Goal: Task Accomplishment & Management: Manage account settings

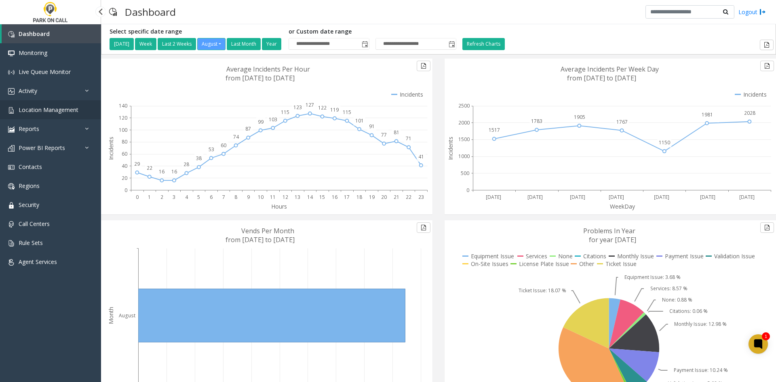
click at [46, 112] on span "Location Management" at bounding box center [49, 110] width 60 height 8
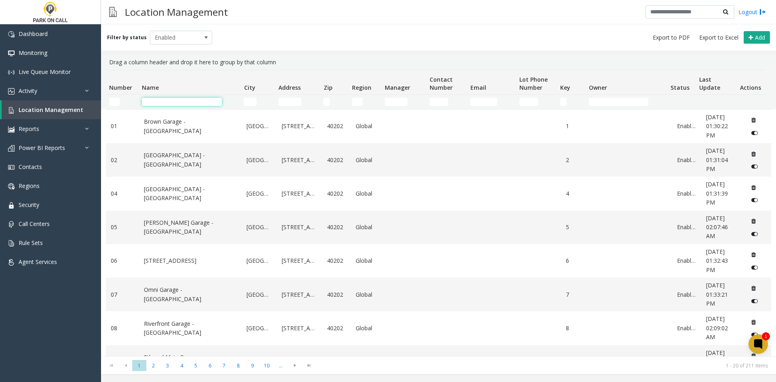
drag, startPoint x: 211, startPoint y: 105, endPoint x: 206, endPoint y: 108, distance: 5.3
click at [211, 105] on input "Name Filter" at bounding box center [182, 102] width 80 height 8
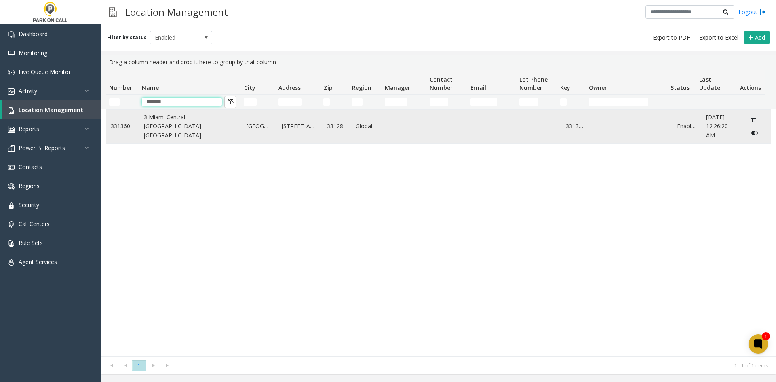
type input "*******"
click at [193, 124] on link "3 Miami Central - [GEOGRAPHIC_DATA] [GEOGRAPHIC_DATA]" at bounding box center [190, 126] width 93 height 27
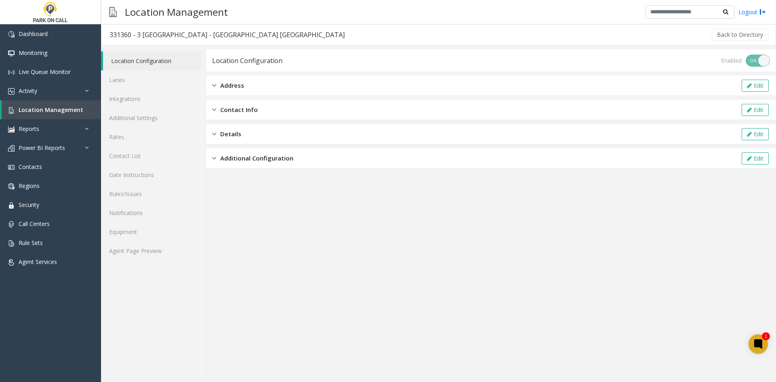
click at [152, 264] on div "Location Configuration Lanes Integrations Additional Settings Rates Contact Lis…" at bounding box center [151, 213] width 101 height 337
click at [154, 258] on link "Agent Page Preview" at bounding box center [151, 250] width 101 height 19
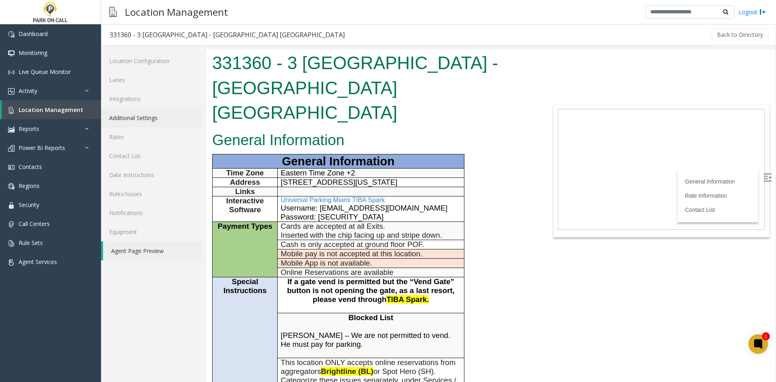
click at [148, 120] on link "Additional Settings" at bounding box center [151, 117] width 101 height 19
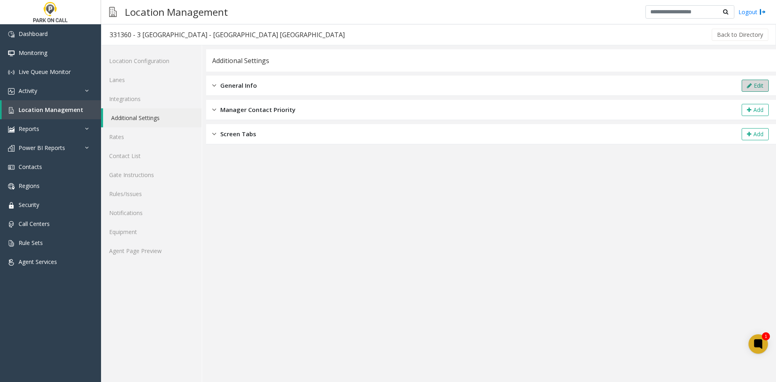
click at [764, 84] on button "Edit" at bounding box center [755, 86] width 27 height 12
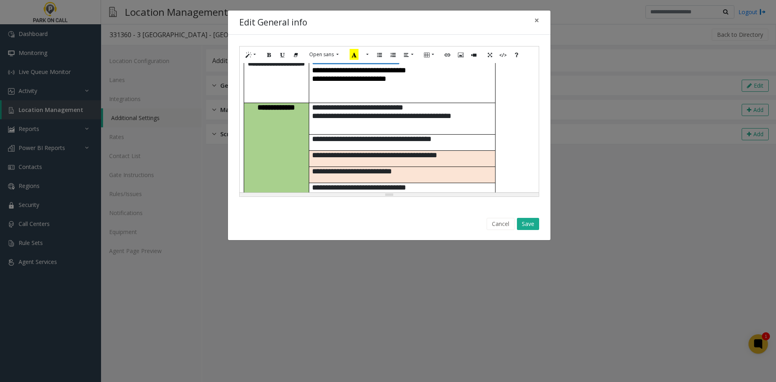
scroll to position [121, 0]
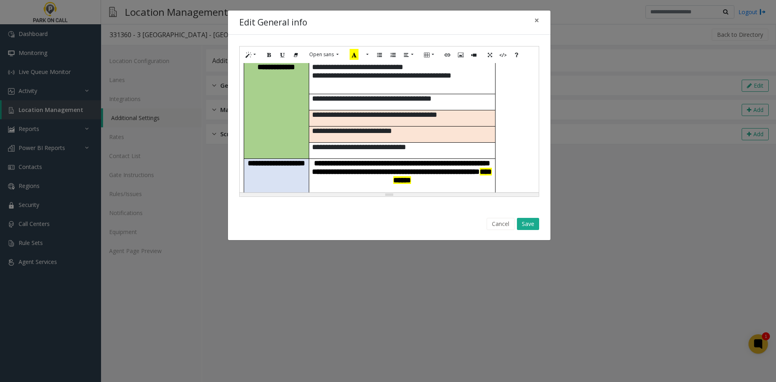
click at [410, 210] on p "**********" at bounding box center [402, 218] width 180 height 17
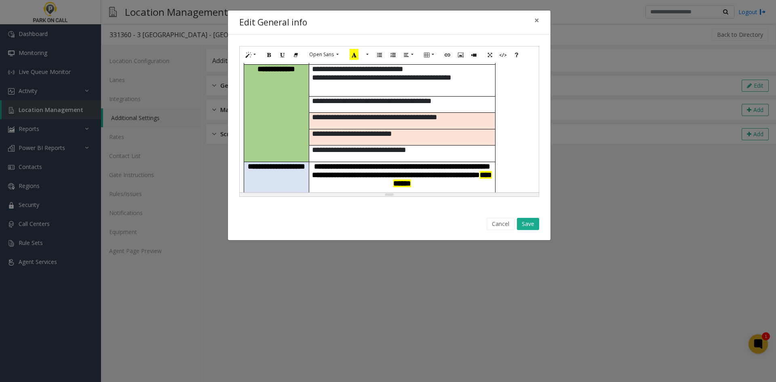
drag, startPoint x: 403, startPoint y: 168, endPoint x: 372, endPoint y: 156, distance: 33.2
click at [372, 213] on p "**********" at bounding box center [402, 229] width 180 height 32
copy span "**********"
click at [382, 213] on p "**********" at bounding box center [402, 229] width 180 height 32
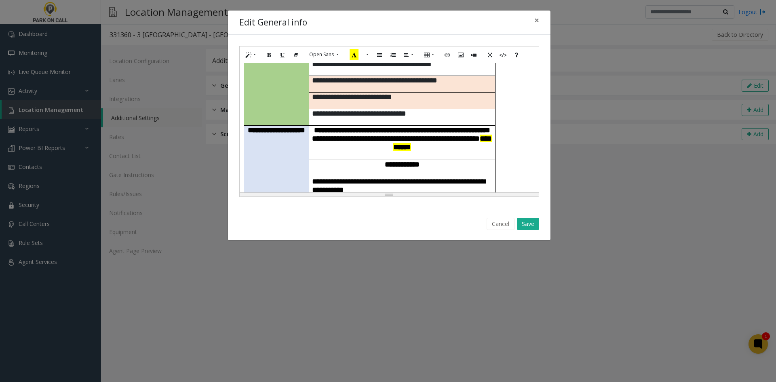
scroll to position [205, 0]
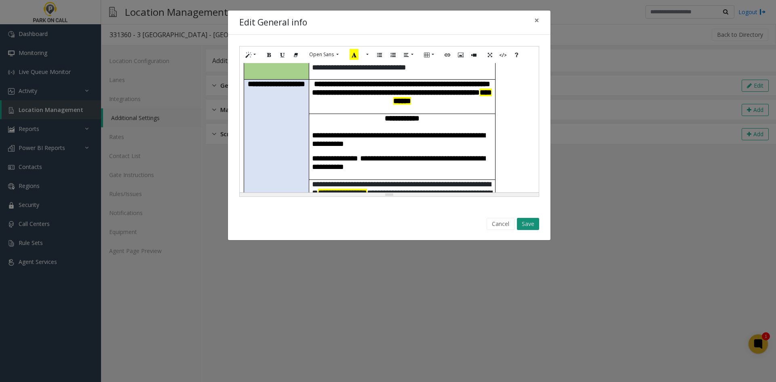
click at [533, 228] on button "Save" at bounding box center [528, 224] width 22 height 12
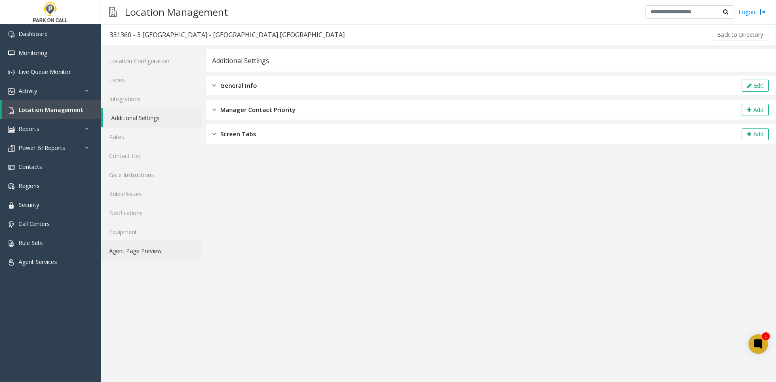
click at [146, 245] on link "Agent Page Preview" at bounding box center [151, 250] width 101 height 19
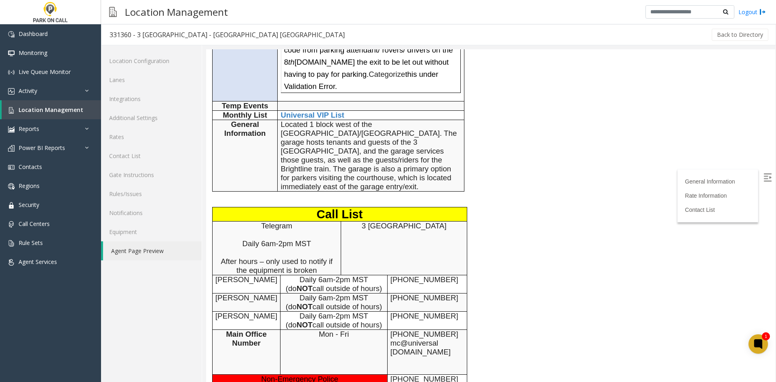
scroll to position [485, 0]
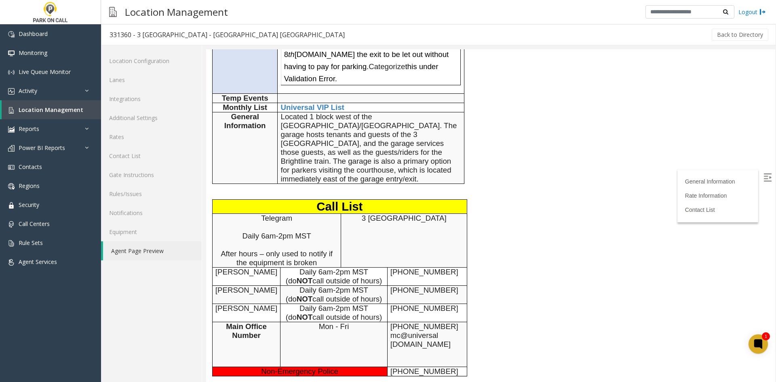
click at [396, 268] on span "[PHONE_NUMBER]" at bounding box center [425, 272] width 68 height 8
drag, startPoint x: 396, startPoint y: 228, endPoint x: 427, endPoint y: 225, distance: 30.8
click at [427, 268] on span "[PHONE_NUMBER]" at bounding box center [425, 272] width 68 height 8
copy span "[PHONE_NUMBER]"
click at [393, 286] on span "[PHONE_NUMBER]" at bounding box center [425, 290] width 68 height 8
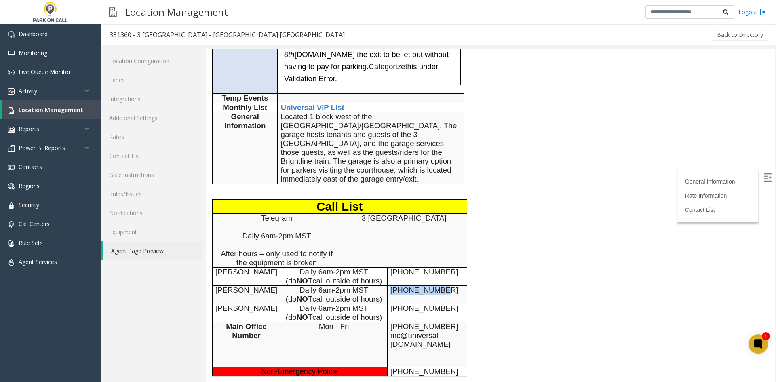
drag, startPoint x: 393, startPoint y: 242, endPoint x: 422, endPoint y: 249, distance: 30.3
click at [422, 285] on td "[PHONE_NUMBER]" at bounding box center [427, 294] width 80 height 18
copy span "[PHONE_NUMBER]"
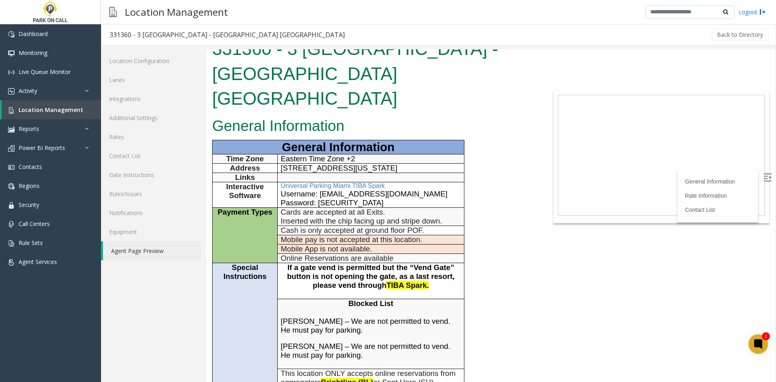
scroll to position [0, 0]
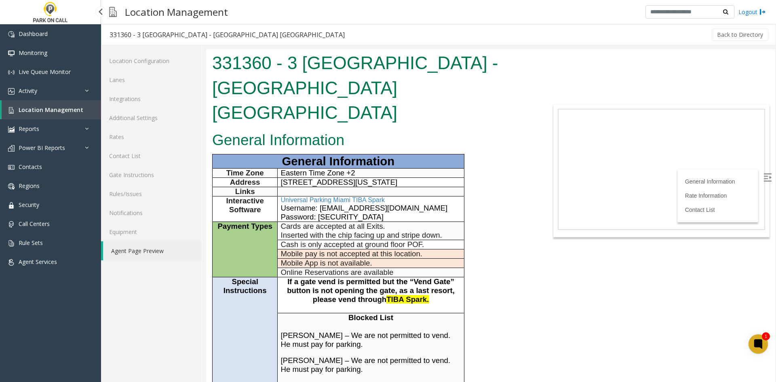
click at [76, 105] on link "Location Management" at bounding box center [51, 109] width 99 height 19
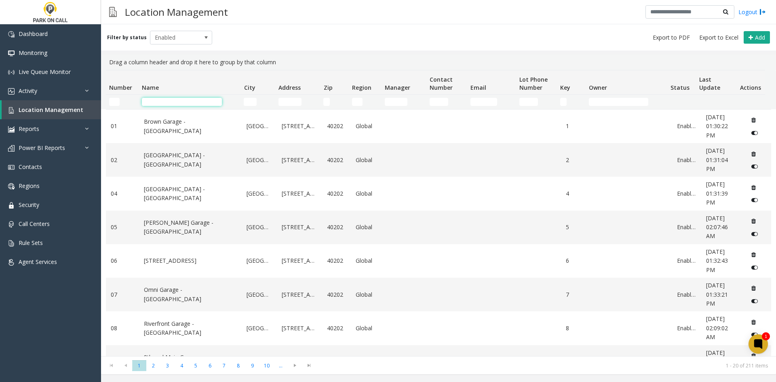
click at [185, 98] on input "Name Filter" at bounding box center [182, 102] width 80 height 8
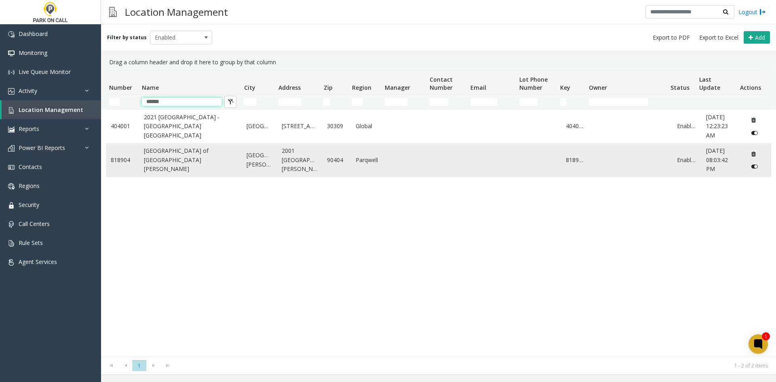
type input "******"
click at [211, 163] on link "[GEOGRAPHIC_DATA] of [GEOGRAPHIC_DATA][PERSON_NAME]" at bounding box center [190, 159] width 93 height 27
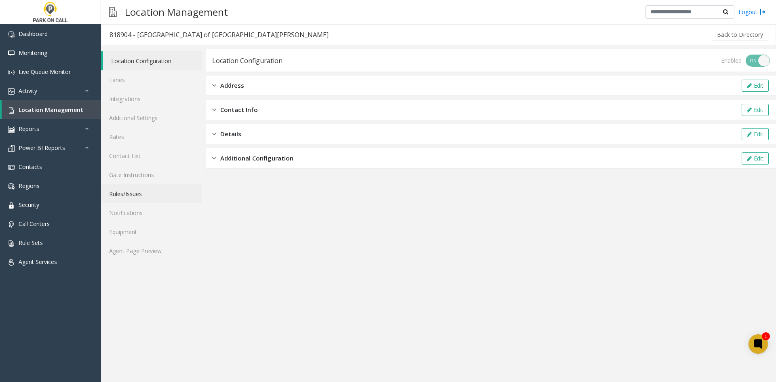
click at [165, 188] on link "Rules/Issues" at bounding box center [151, 193] width 101 height 19
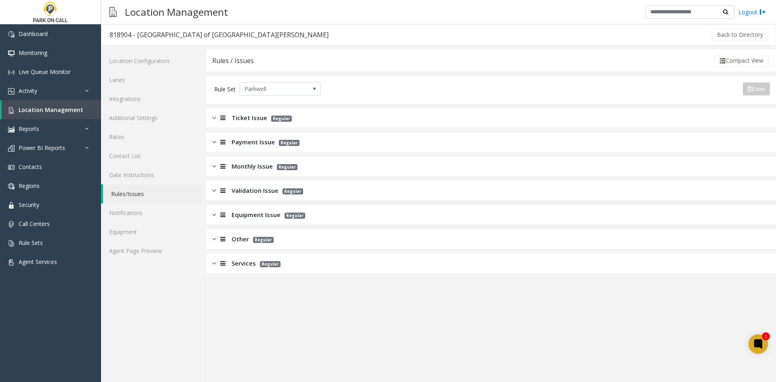
drag, startPoint x: 241, startPoint y: 169, endPoint x: 250, endPoint y: 176, distance: 11.6
click at [242, 171] on span "Monthly Issue" at bounding box center [252, 166] width 41 height 9
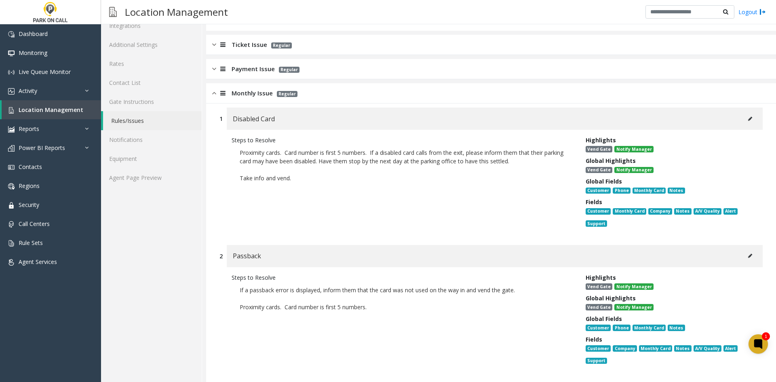
scroll to position [81, 0]
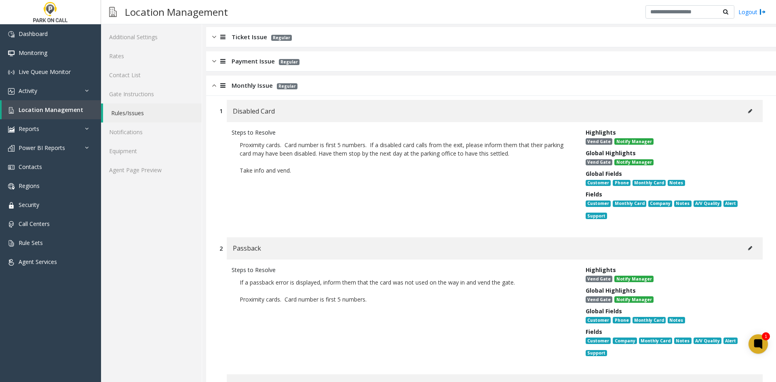
click at [744, 112] on button at bounding box center [750, 111] width 13 height 12
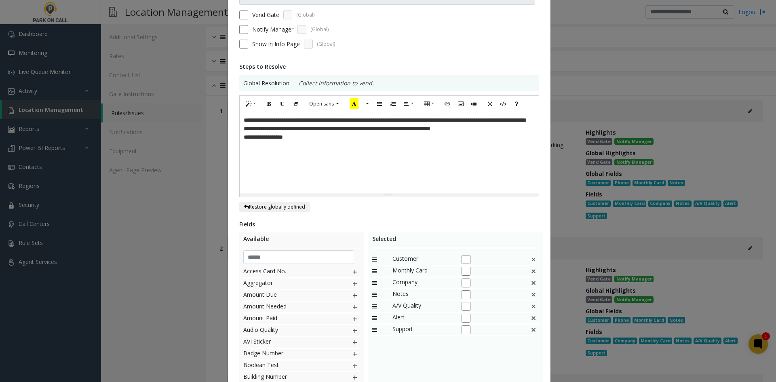
click at [310, 250] on div at bounding box center [298, 254] width 111 height 13
click at [308, 253] on input "text" at bounding box center [298, 257] width 111 height 14
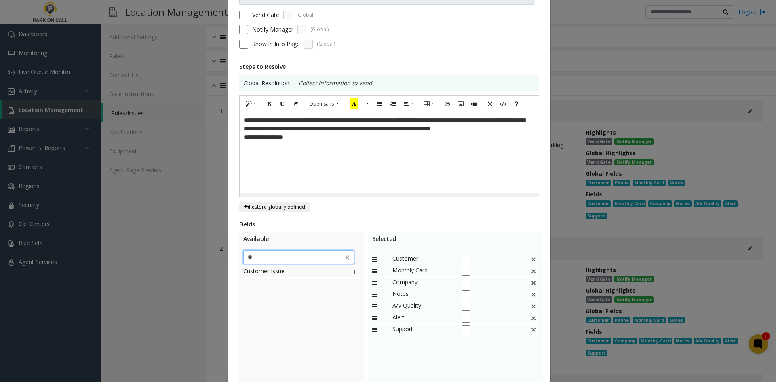
type input "*"
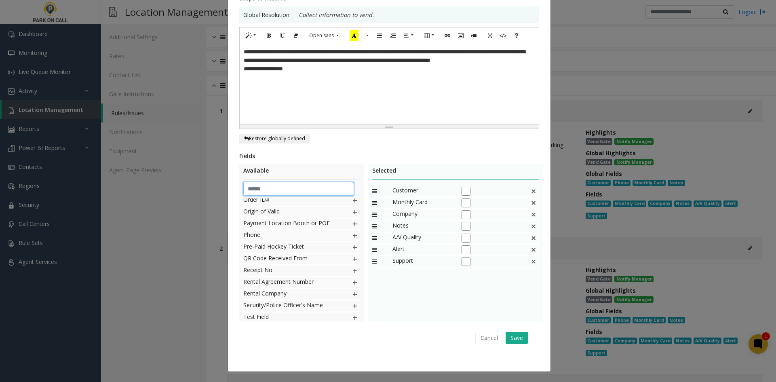
scroll to position [404, 0]
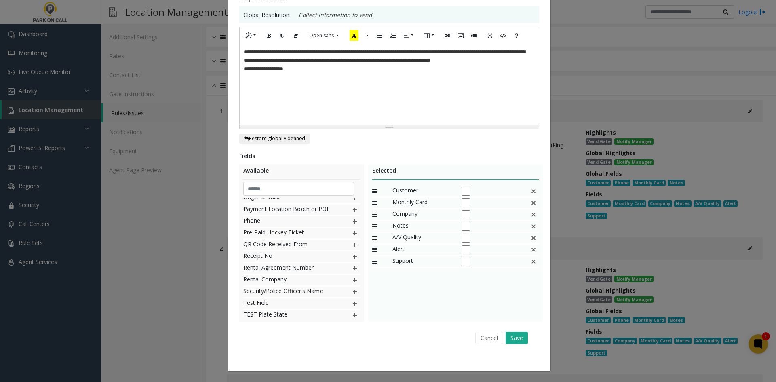
click at [141, 260] on div "**********" at bounding box center [388, 191] width 776 height 382
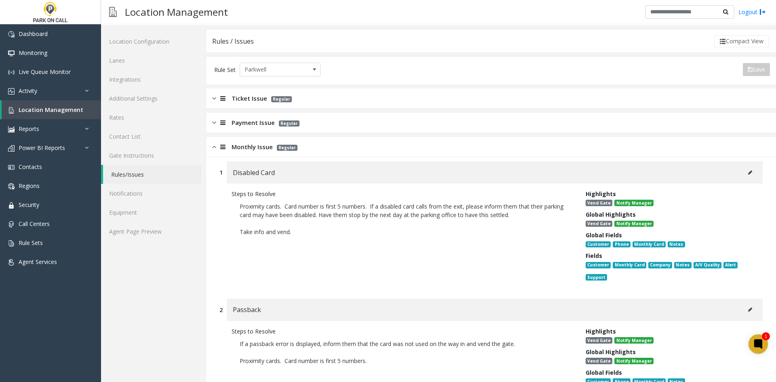
scroll to position [0, 0]
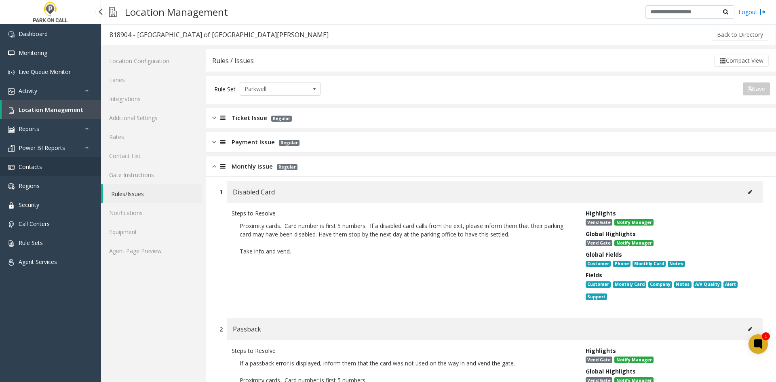
click at [69, 168] on link "Contacts" at bounding box center [50, 166] width 101 height 19
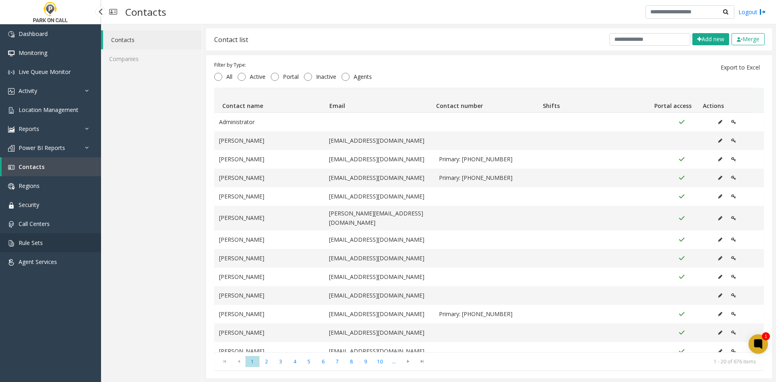
click at [42, 249] on link "Rule Sets" at bounding box center [50, 242] width 101 height 19
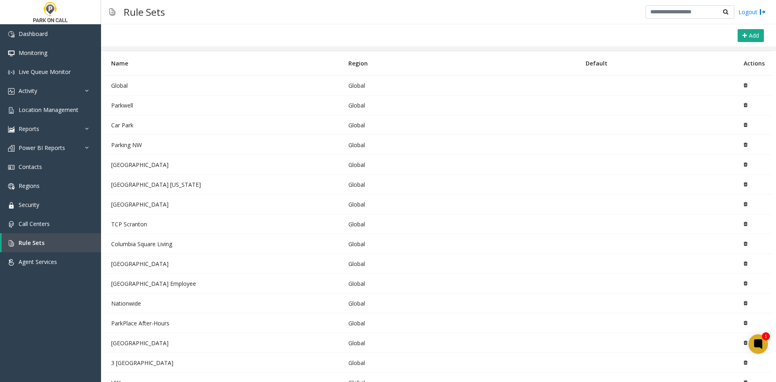
click at [125, 107] on td "Parkwell" at bounding box center [223, 105] width 237 height 20
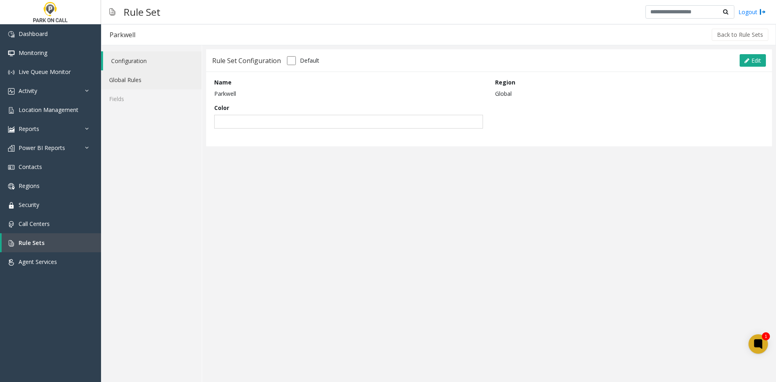
click at [146, 87] on link "Global Rules" at bounding box center [151, 79] width 101 height 19
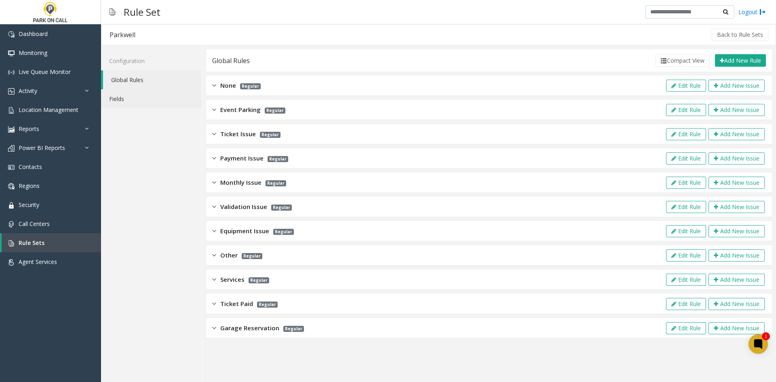
click at [150, 101] on link "Fields" at bounding box center [151, 98] width 101 height 19
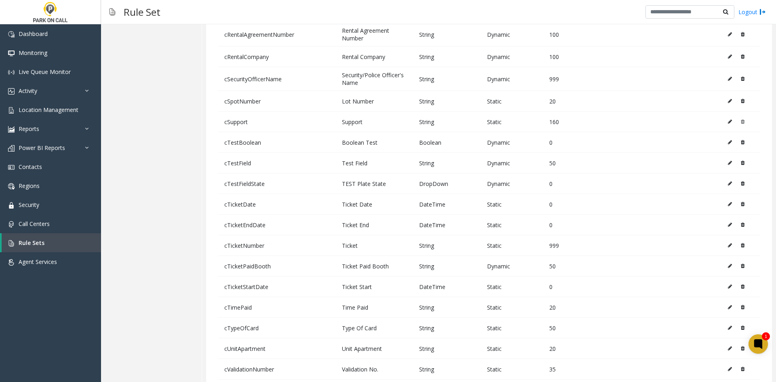
scroll to position [1138, 0]
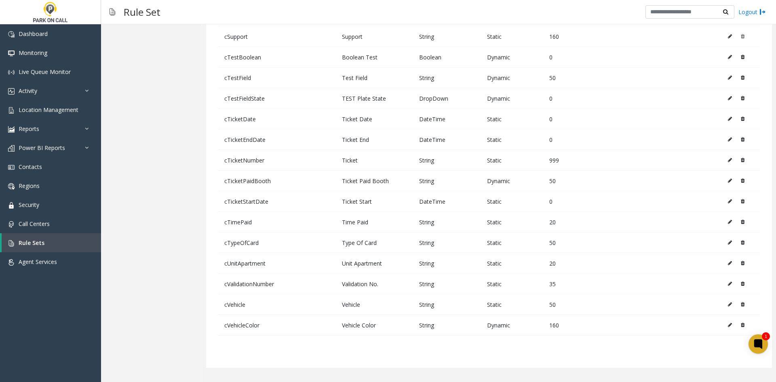
click at [728, 265] on icon at bounding box center [730, 263] width 4 height 5
type input "**********"
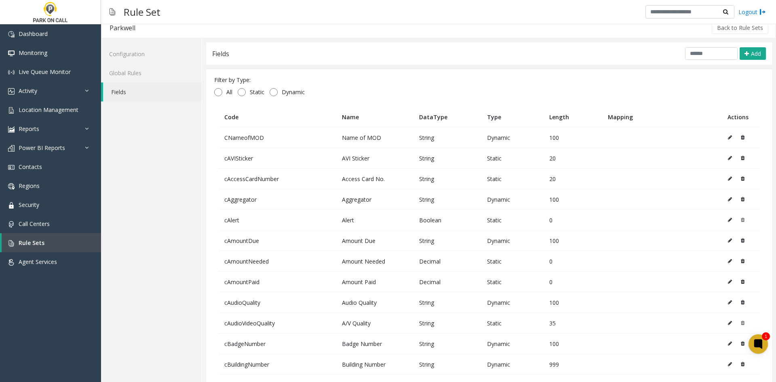
scroll to position [0, 0]
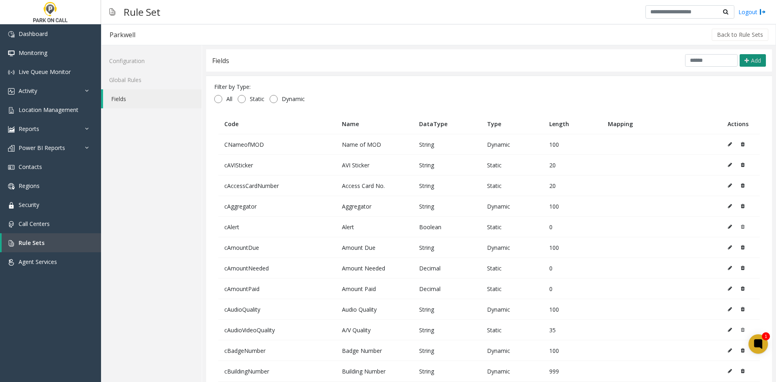
click at [751, 60] on span "Add" at bounding box center [756, 61] width 10 height 8
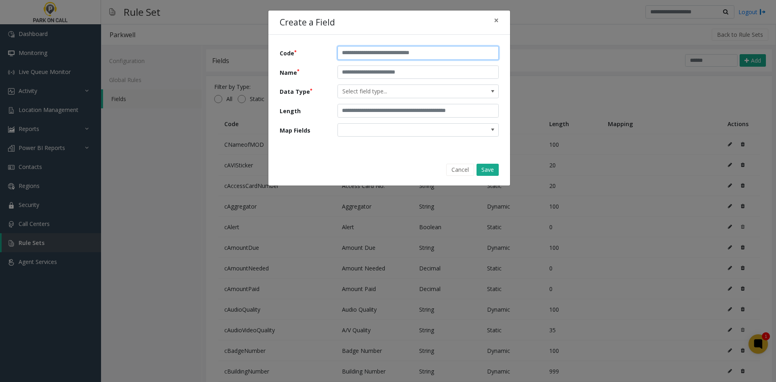
click at [397, 57] on input "text" at bounding box center [418, 53] width 161 height 14
type input "**********"
click at [387, 67] on input "text" at bounding box center [418, 72] width 161 height 14
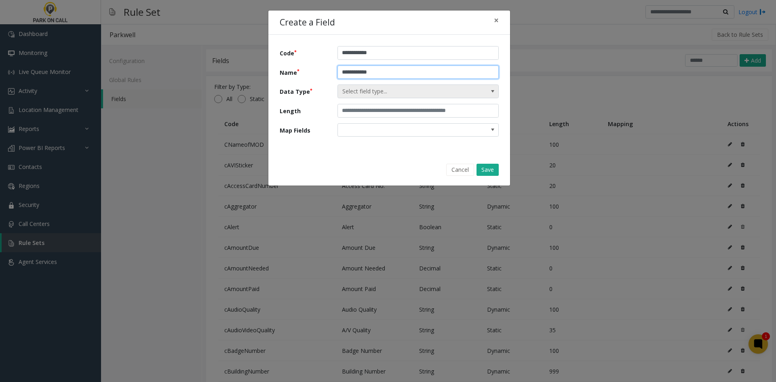
type input "**********"
click at [397, 93] on span "Select field type..." at bounding box center [402, 91] width 129 height 13
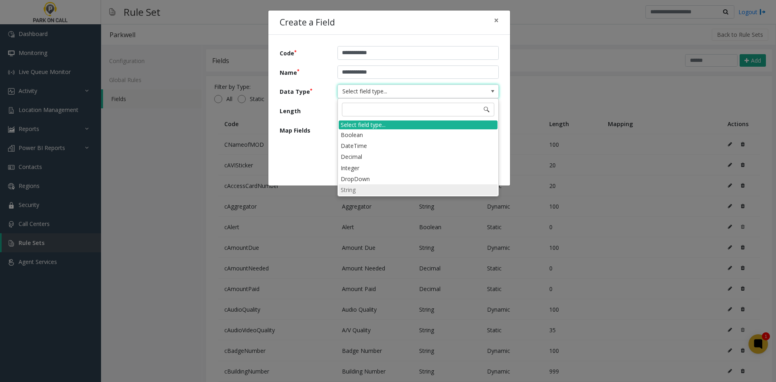
click at [384, 190] on li "String" at bounding box center [418, 189] width 159 height 11
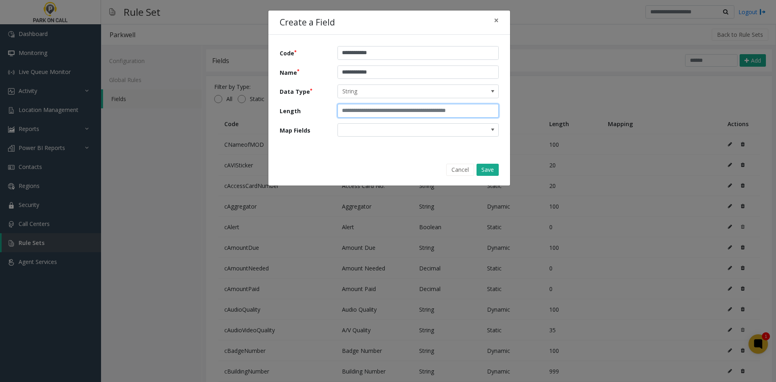
click at [372, 109] on input "text" at bounding box center [418, 111] width 161 height 14
type input "*"
type input "**"
click at [486, 173] on button "Save" at bounding box center [488, 170] width 22 height 12
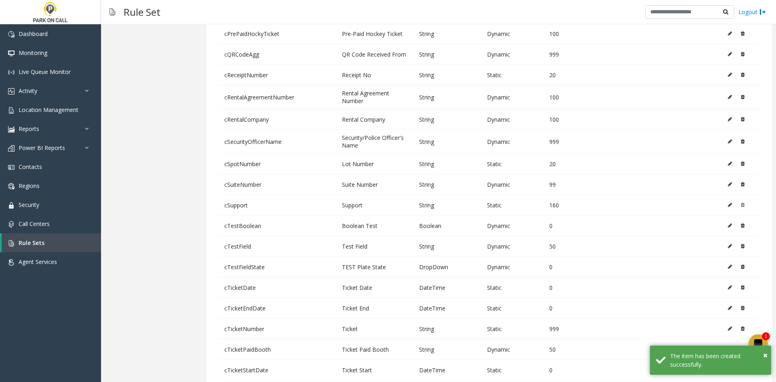
scroll to position [1158, 0]
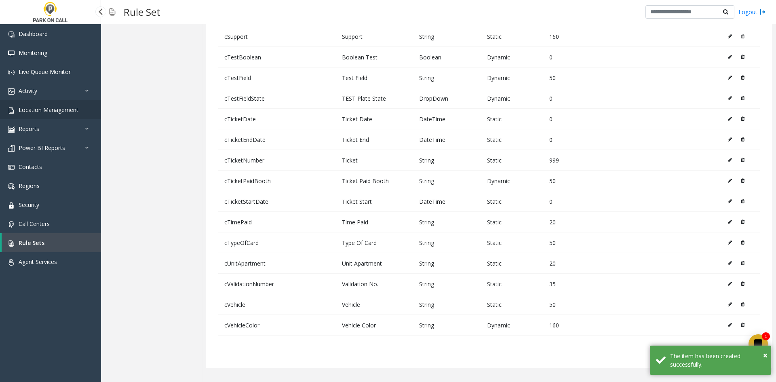
click at [60, 118] on link "Location Management" at bounding box center [50, 109] width 101 height 19
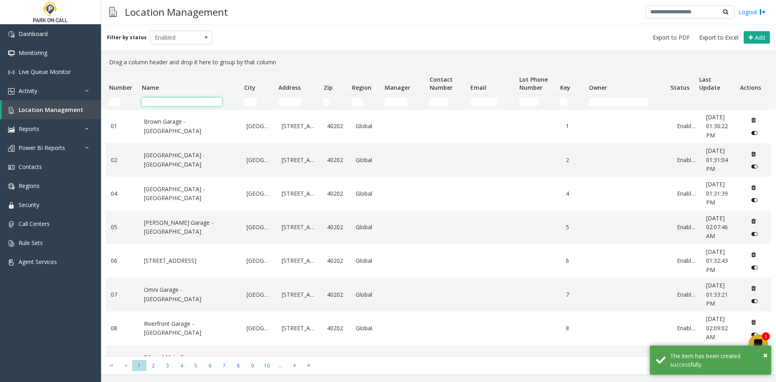
click at [178, 106] on input "Name Filter" at bounding box center [182, 102] width 80 height 8
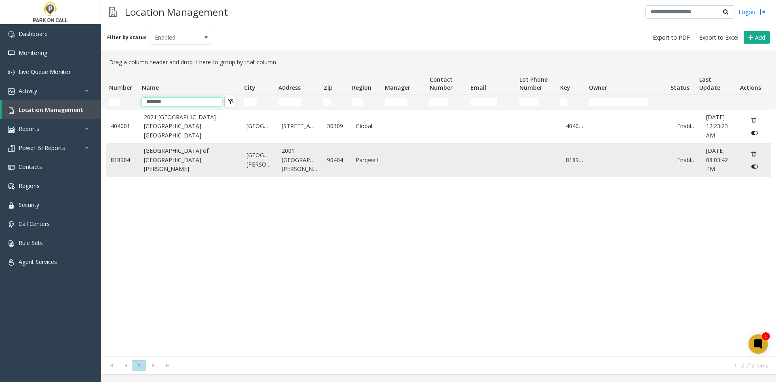
type input "*******"
click at [165, 156] on link "[GEOGRAPHIC_DATA] of [GEOGRAPHIC_DATA][PERSON_NAME]" at bounding box center [190, 159] width 93 height 27
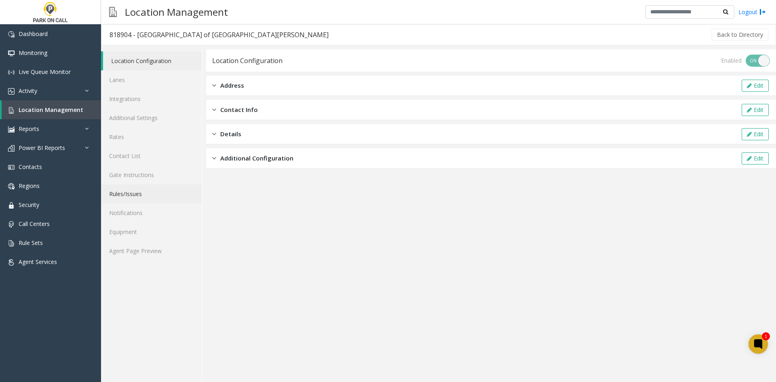
click at [146, 198] on link "Rules/Issues" at bounding box center [151, 193] width 101 height 19
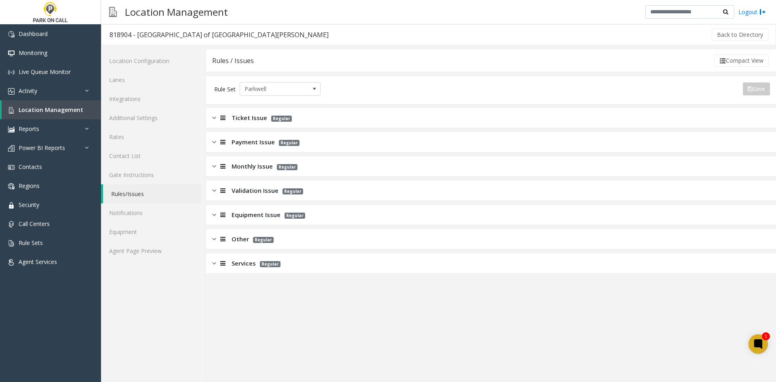
click at [248, 167] on span "Monthly Issue" at bounding box center [252, 166] width 41 height 9
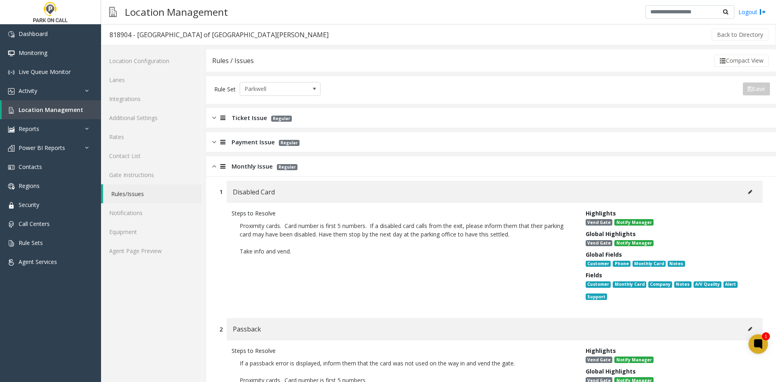
click at [744, 194] on button at bounding box center [750, 192] width 13 height 12
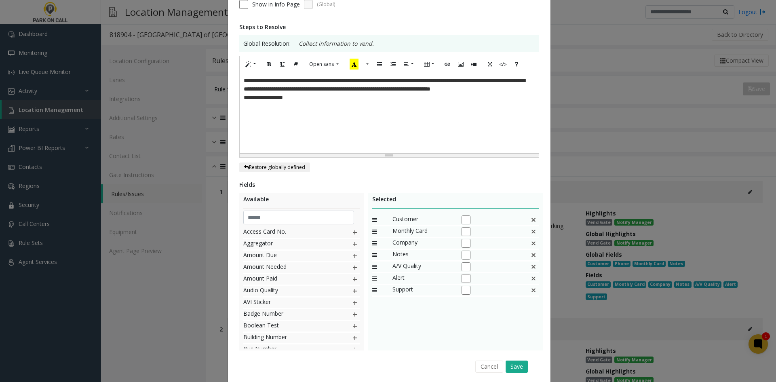
scroll to position [149, 0]
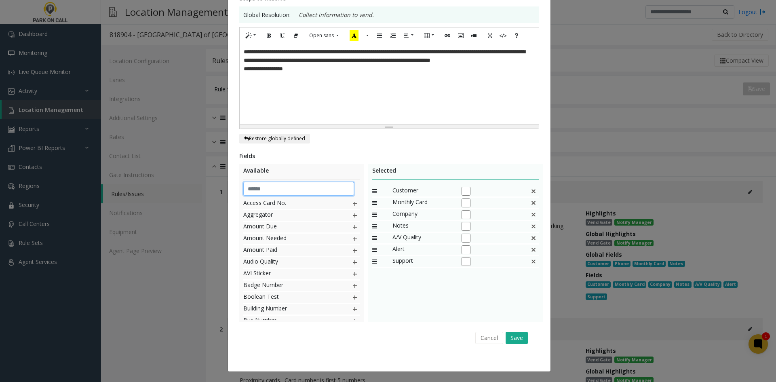
click at [300, 190] on input "text" at bounding box center [298, 189] width 111 height 14
type input "****"
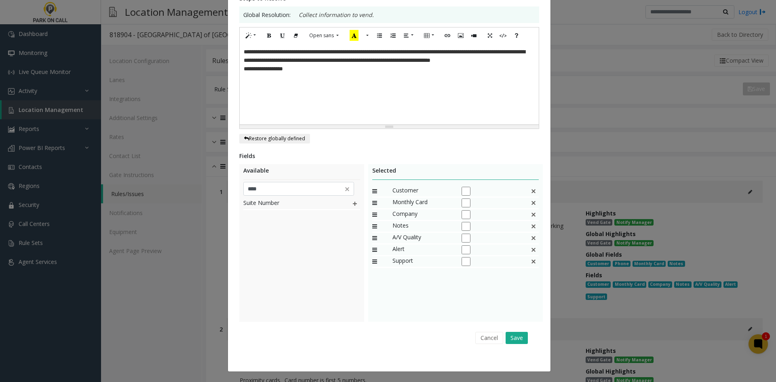
click at [354, 203] on img at bounding box center [355, 203] width 6 height 11
drag, startPoint x: 414, startPoint y: 276, endPoint x: 426, endPoint y: 226, distance: 52.0
click at [517, 339] on button "Save" at bounding box center [517, 338] width 22 height 12
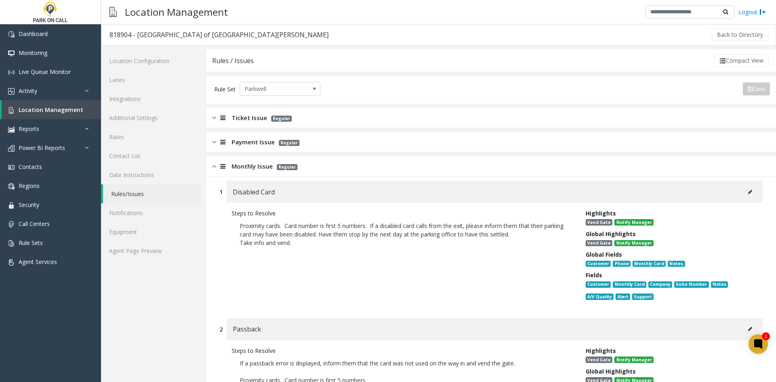
scroll to position [162, 0]
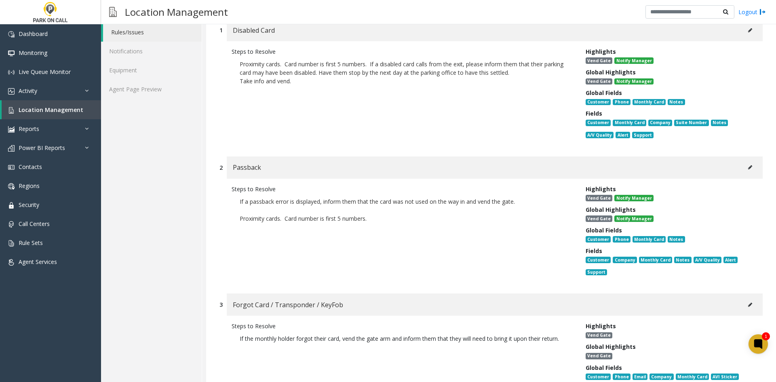
click at [742, 177] on div "Passback" at bounding box center [495, 167] width 536 height 22
click at [744, 172] on button at bounding box center [750, 167] width 13 height 12
type input "********"
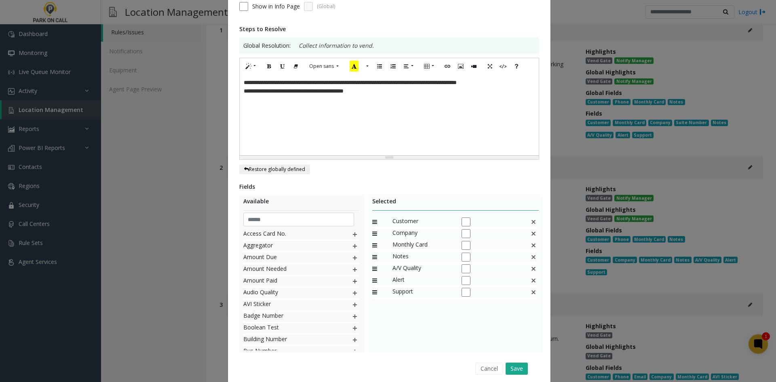
scroll to position [121, 0]
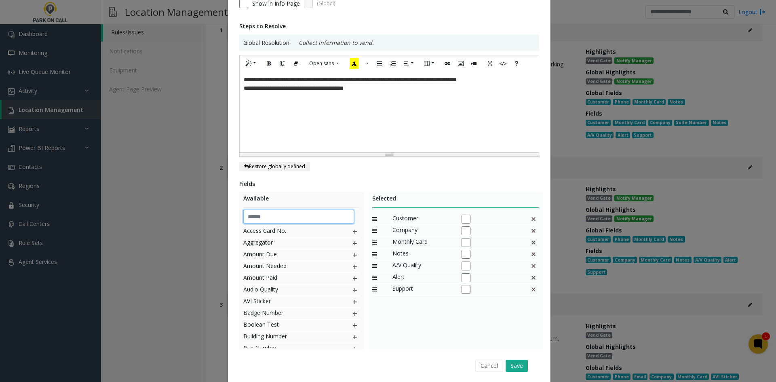
click at [318, 221] on input "text" at bounding box center [298, 217] width 111 height 14
type input "*****"
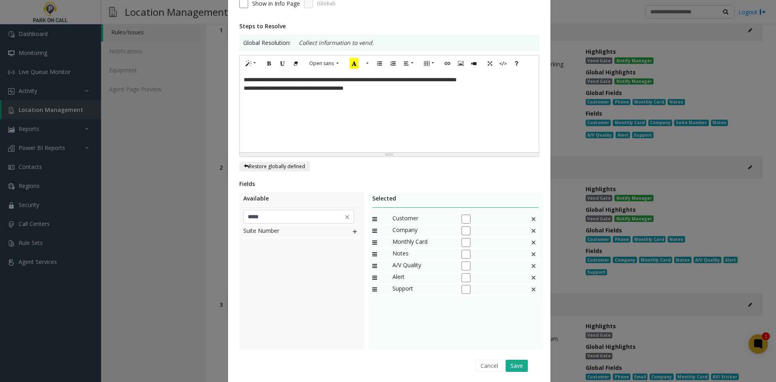
click at [352, 228] on img at bounding box center [355, 231] width 6 height 11
drag, startPoint x: 419, startPoint y: 301, endPoint x: 418, endPoint y: 255, distance: 45.7
click at [519, 369] on button "Save" at bounding box center [517, 366] width 22 height 12
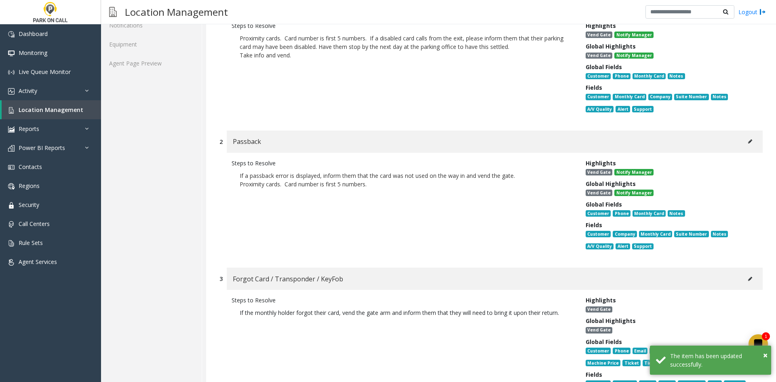
scroll to position [202, 0]
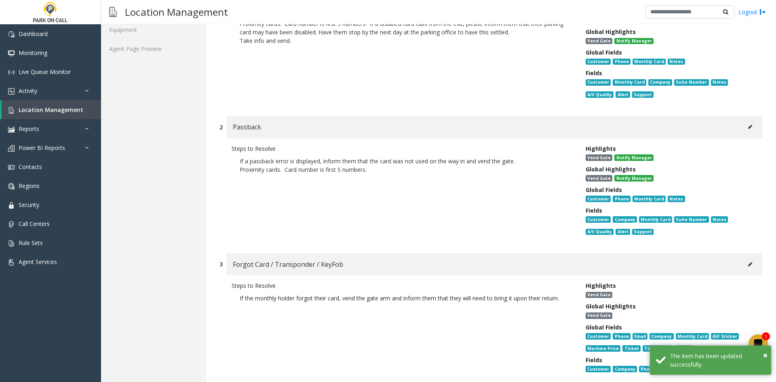
click at [749, 263] on button at bounding box center [750, 264] width 13 height 12
type input "**********"
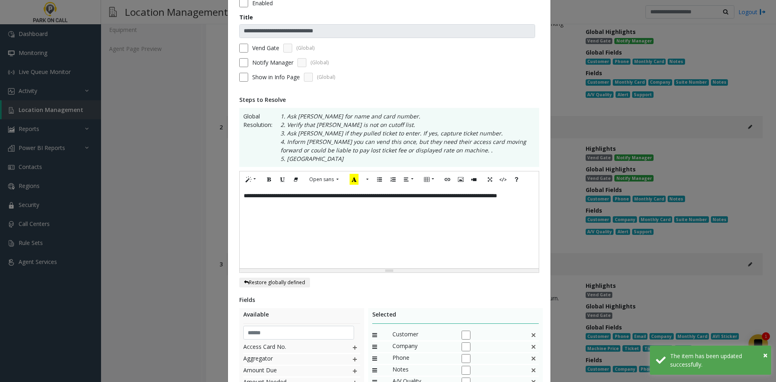
scroll to position [121, 0]
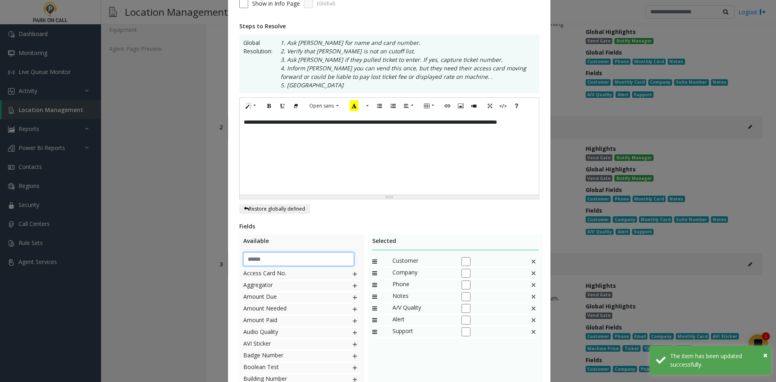
click at [316, 261] on input "text" at bounding box center [298, 259] width 111 height 14
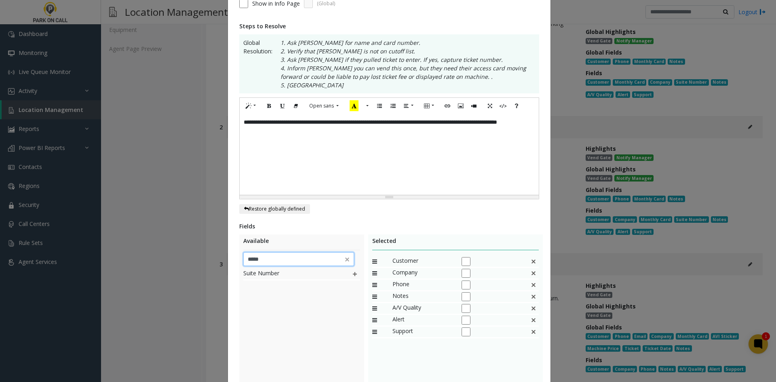
type input "*****"
click at [355, 272] on img at bounding box center [355, 274] width 6 height 11
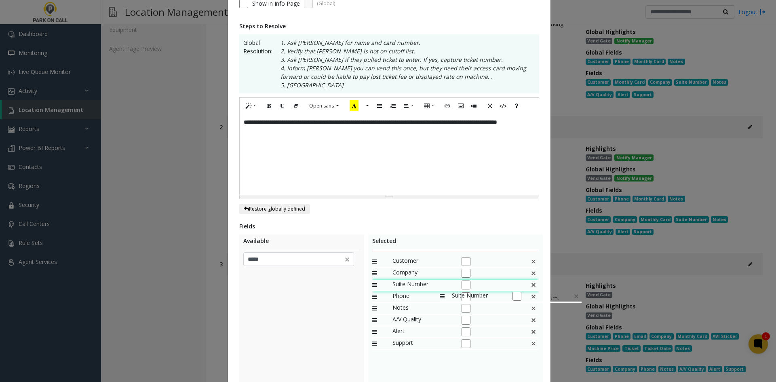
drag, startPoint x: 430, startPoint y: 345, endPoint x: 436, endPoint y: 287, distance: 58.5
drag, startPoint x: 427, startPoint y: 294, endPoint x: 430, endPoint y: 272, distance: 22.8
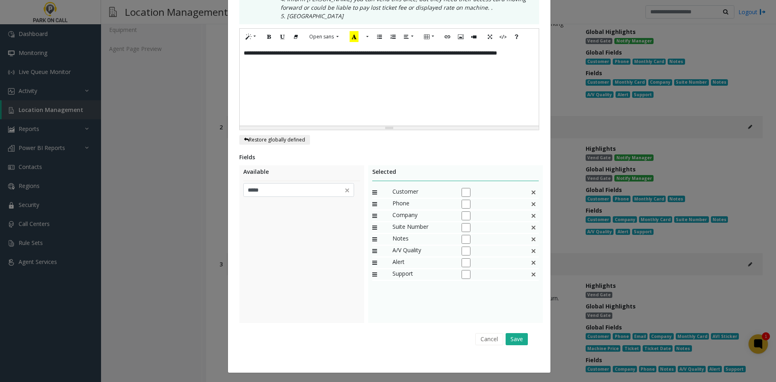
scroll to position [192, 0]
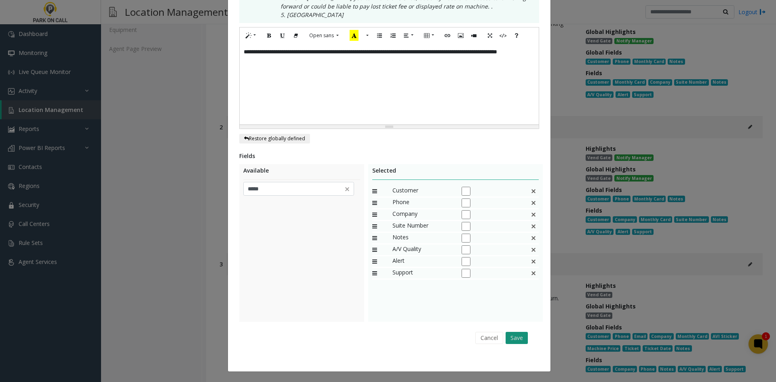
click at [519, 333] on button "Save" at bounding box center [517, 338] width 22 height 12
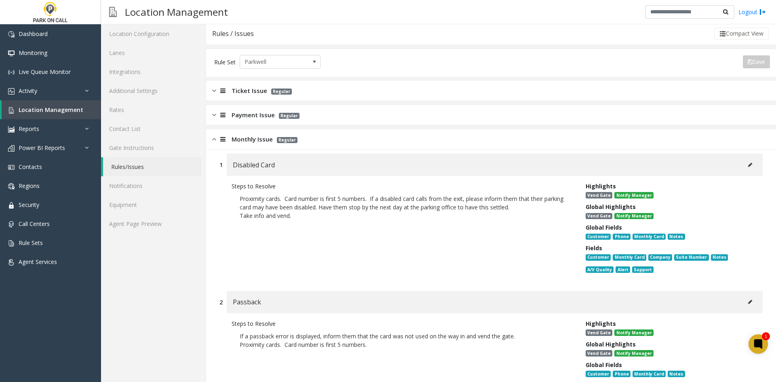
scroll to position [0, 0]
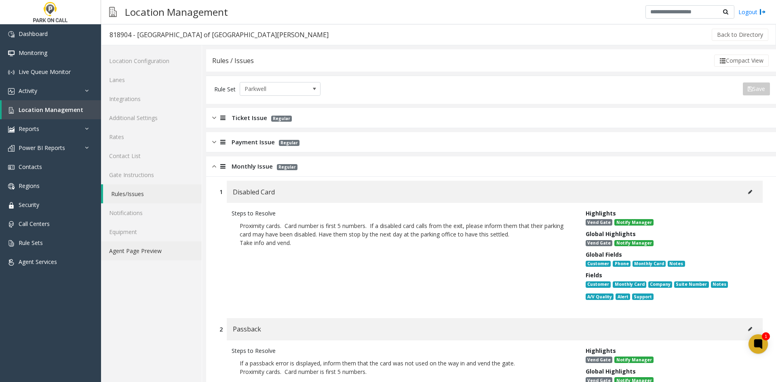
click at [150, 255] on link "Agent Page Preview" at bounding box center [151, 250] width 101 height 19
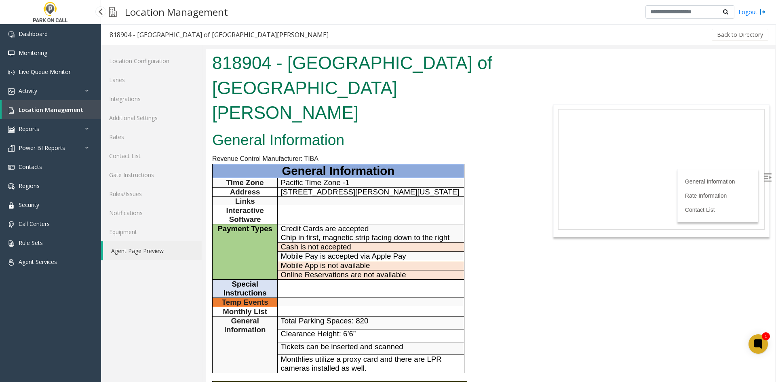
click at [63, 115] on link "Location Management" at bounding box center [51, 109] width 99 height 19
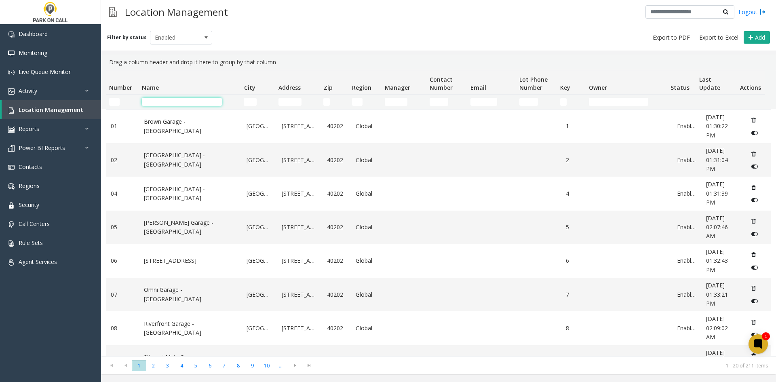
click at [176, 101] on input "Name Filter" at bounding box center [182, 102] width 80 height 8
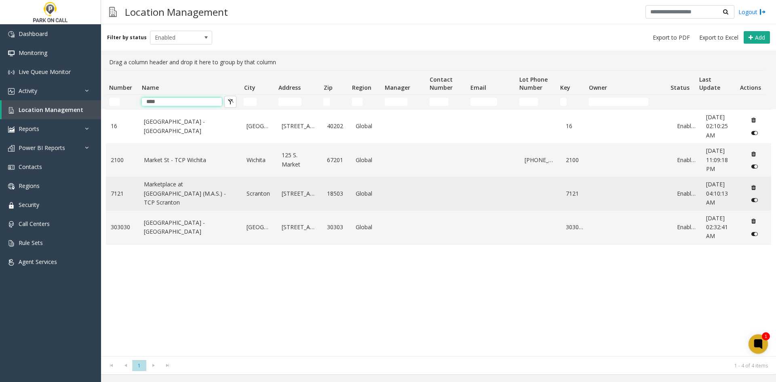
type input "****"
click at [190, 189] on link "Marketplace at [GEOGRAPHIC_DATA] (M.A.S.) - TCP Scranton" at bounding box center [190, 193] width 93 height 27
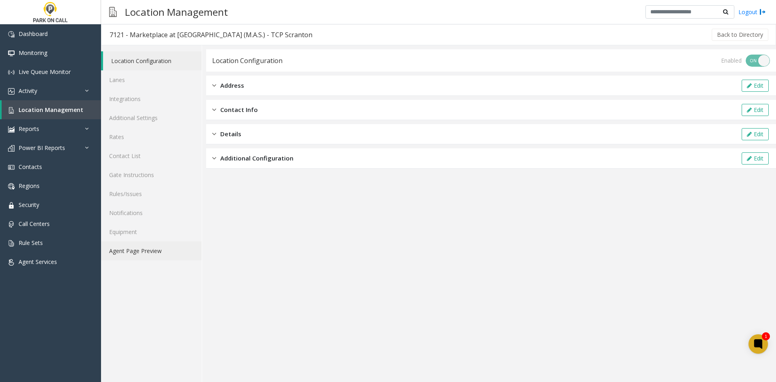
click at [150, 255] on link "Agent Page Preview" at bounding box center [151, 250] width 101 height 19
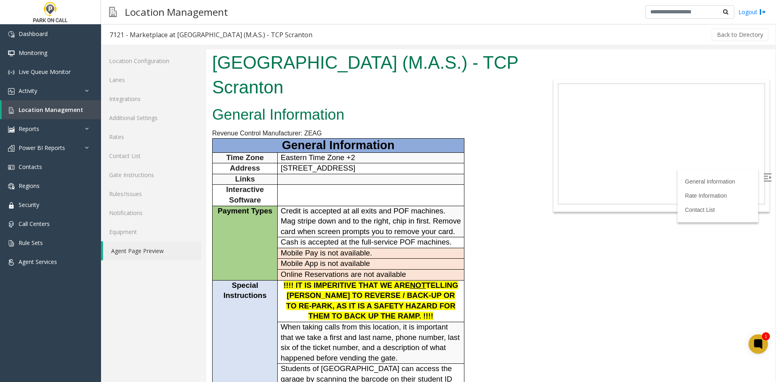
scroll to position [2, 0]
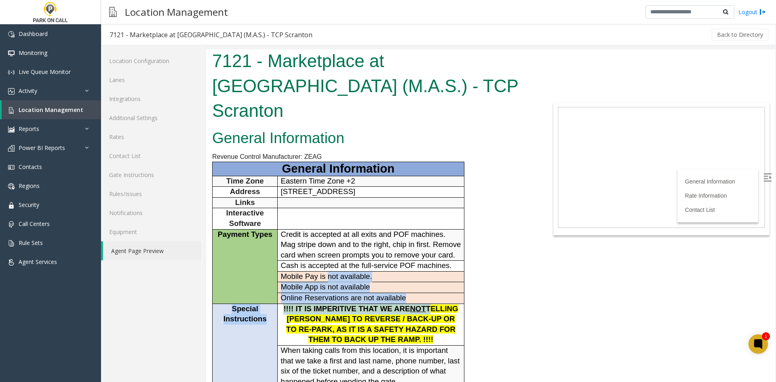
drag, startPoint x: 427, startPoint y: 292, endPoint x: 328, endPoint y: 262, distance: 104.0
click at [328, 262] on tbody "General Information Time Zone Eastern Time Zone +2 Address [STREET_ADDRESS] Lin…" at bounding box center [339, 360] width 252 height 396
click at [328, 272] on span "Mobile Pay is not available." at bounding box center [326, 276] width 91 height 8
click at [329, 272] on span "Mobile Pay is not available." at bounding box center [326, 276] width 91 height 8
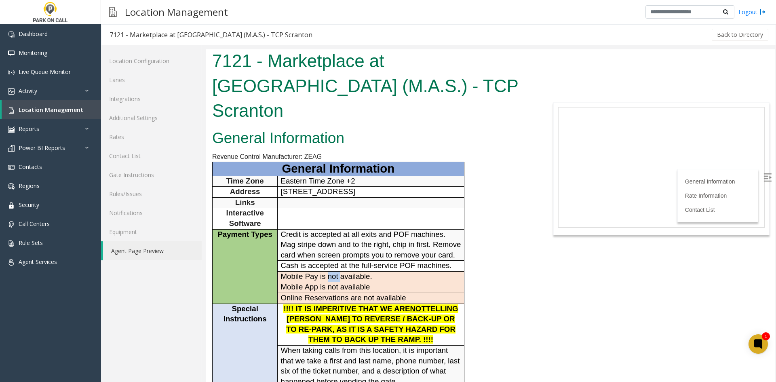
click at [329, 272] on span "Mobile Pay is not available." at bounding box center [326, 276] width 91 height 8
drag, startPoint x: 329, startPoint y: 263, endPoint x: 321, endPoint y: 264, distance: 7.8
click at [321, 272] on span "Mobile Pay is not available." at bounding box center [326, 276] width 91 height 8
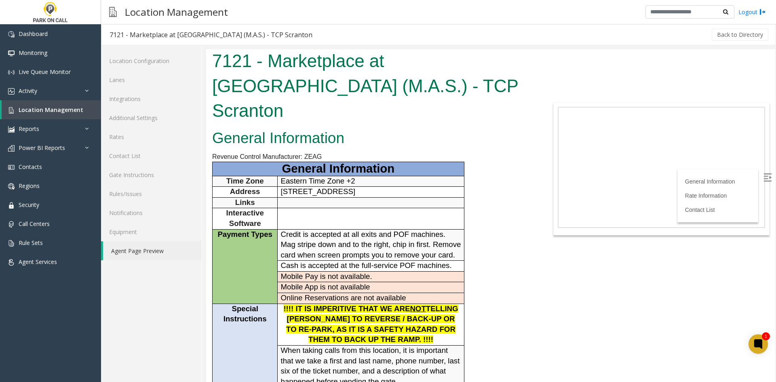
click at [321, 272] on span "Mobile Pay is not available." at bounding box center [326, 276] width 91 height 8
drag, startPoint x: 321, startPoint y: 264, endPoint x: 328, endPoint y: 264, distance: 6.9
click at [328, 272] on span "Mobile Pay is not available." at bounding box center [326, 276] width 91 height 8
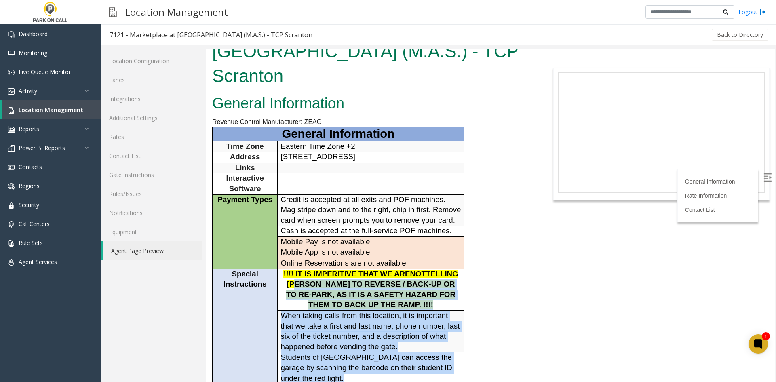
scroll to position [0, 0]
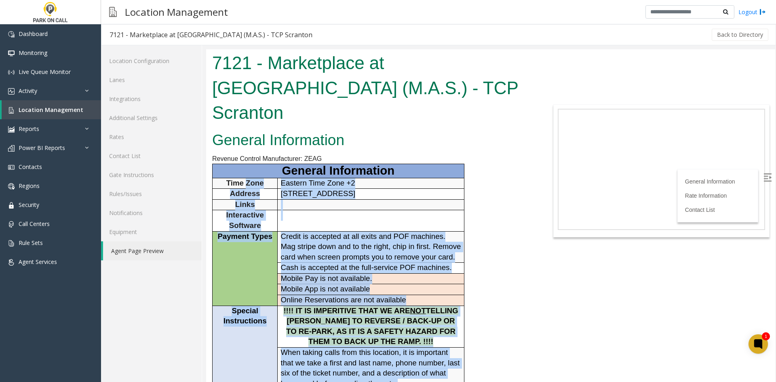
drag, startPoint x: 416, startPoint y: 289, endPoint x: 247, endPoint y: 156, distance: 214.4
click at [247, 164] on tbody "General Information Time Zone Eastern Time Zone +2 Address [STREET_ADDRESS] Lin…" at bounding box center [339, 362] width 252 height 396
click at [247, 179] on span "Time Zone" at bounding box center [245, 183] width 38 height 8
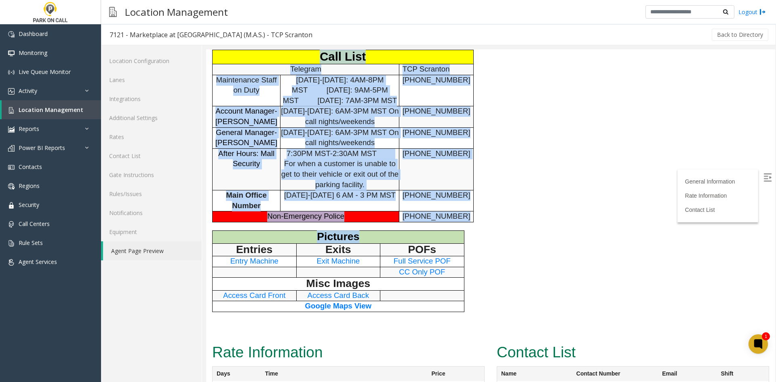
scroll to position [526, 0]
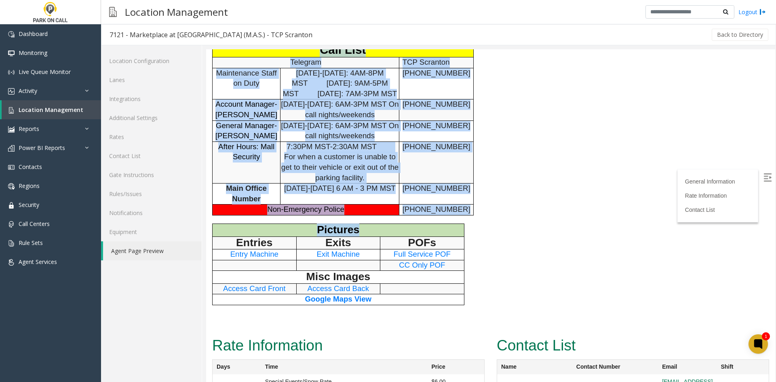
drag, startPoint x: 247, startPoint y: 156, endPoint x: 341, endPoint y: 244, distance: 128.7
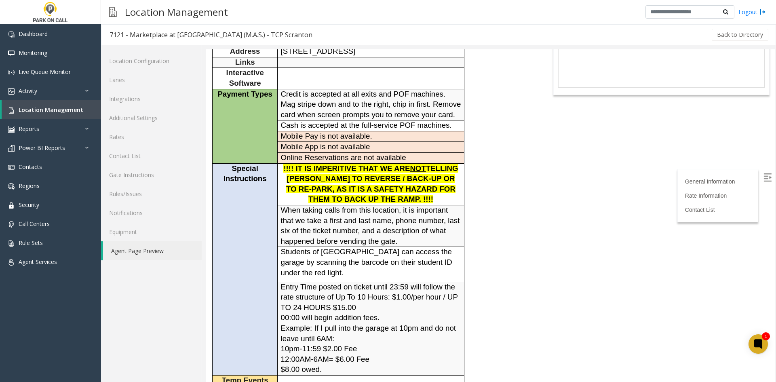
scroll to position [0, 0]
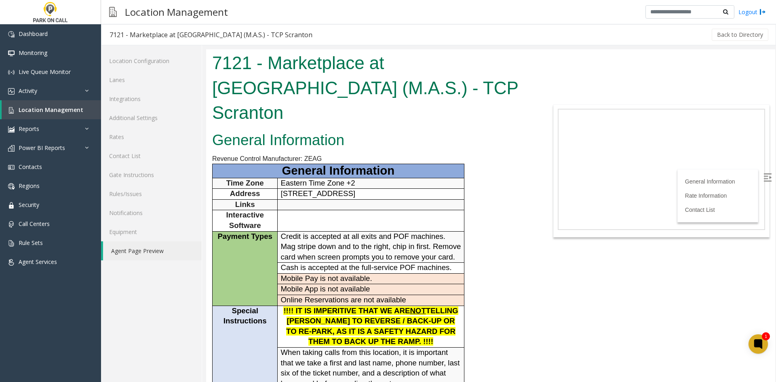
click at [225, 63] on h1 "7121 - Marketplace at [GEOGRAPHIC_DATA] (M.A.S.) - TCP Scranton" at bounding box center [372, 88] width 320 height 75
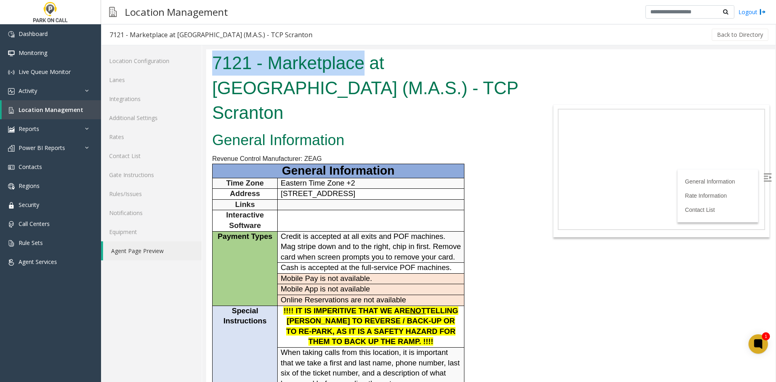
drag, startPoint x: 230, startPoint y: 65, endPoint x: 353, endPoint y: 72, distance: 123.5
click at [353, 72] on h1 "7121 - Marketplace at [GEOGRAPHIC_DATA] (M.A.S.) - TCP Scranton" at bounding box center [372, 88] width 320 height 75
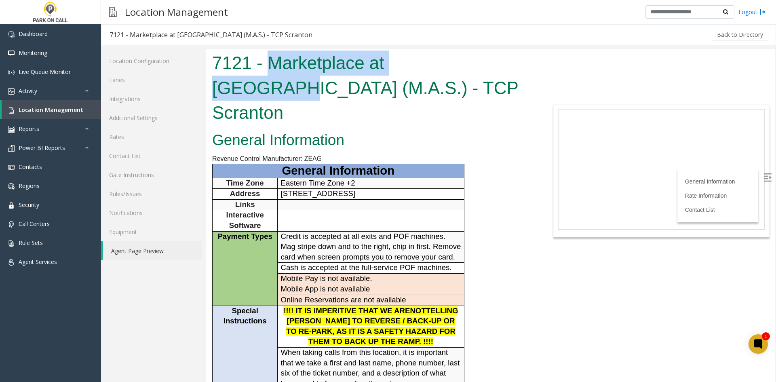
drag, startPoint x: 353, startPoint y: 72, endPoint x: 424, endPoint y: 71, distance: 70.8
click at [423, 73] on h1 "7121 - Marketplace at [GEOGRAPHIC_DATA] (M.A.S.) - TCP Scranton" at bounding box center [372, 88] width 320 height 75
click at [420, 68] on h1 "7121 - Marketplace at [GEOGRAPHIC_DATA] (M.A.S.) - TCP Scranton" at bounding box center [372, 88] width 320 height 75
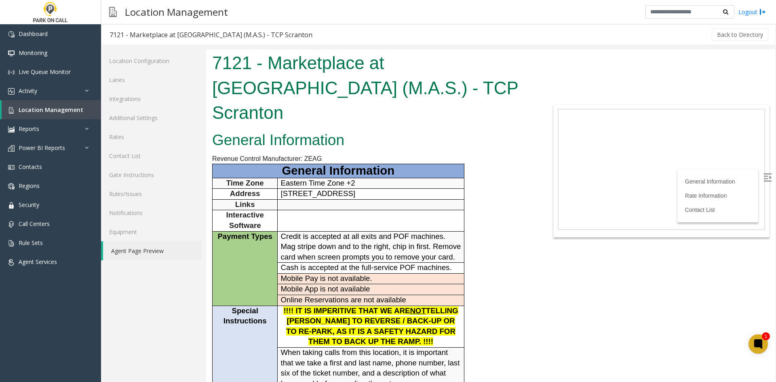
drag, startPoint x: 420, startPoint y: 68, endPoint x: 416, endPoint y: 68, distance: 4.1
click at [416, 68] on h1 "7121 - Marketplace at [GEOGRAPHIC_DATA] (M.A.S.) - TCP Scranton" at bounding box center [372, 88] width 320 height 75
click at [416, 69] on h1 "7121 - Marketplace at [GEOGRAPHIC_DATA] (M.A.S.) - TCP Scranton" at bounding box center [372, 88] width 320 height 75
click at [310, 67] on h1 "7121 - Marketplace at [GEOGRAPHIC_DATA] (M.A.S.) - TCP Scranton" at bounding box center [372, 88] width 320 height 75
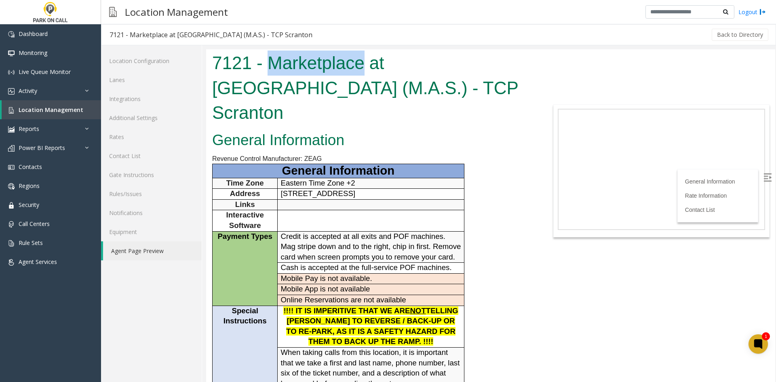
drag, startPoint x: 310, startPoint y: 67, endPoint x: 357, endPoint y: 69, distance: 47.7
click at [289, 69] on h1 "7121 - Marketplace at [GEOGRAPHIC_DATA] (M.A.S.) - TCP Scranton" at bounding box center [372, 88] width 320 height 75
click at [254, 87] on h1 "7121 - Marketplace at [GEOGRAPHIC_DATA] (M.A.S.) - TCP Scranton" at bounding box center [372, 88] width 320 height 75
drag, startPoint x: 231, startPoint y: 89, endPoint x: 221, endPoint y: 90, distance: 9.7
click at [221, 90] on h1 "7121 - Marketplace at [GEOGRAPHIC_DATA] (M.A.S.) - TCP Scranton" at bounding box center [372, 88] width 320 height 75
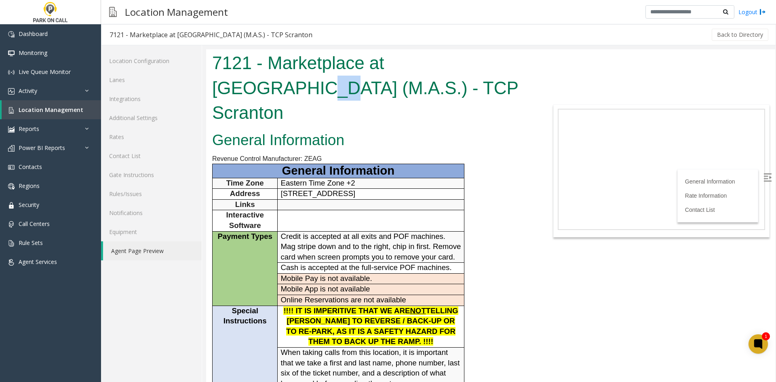
click at [221, 90] on h1 "7121 - Marketplace at [GEOGRAPHIC_DATA] (M.A.S.) - TCP Scranton" at bounding box center [372, 88] width 320 height 75
drag, startPoint x: 221, startPoint y: 90, endPoint x: 268, endPoint y: 92, distance: 46.5
click at [268, 92] on h1 "7121 - Marketplace at [GEOGRAPHIC_DATA] (M.A.S.) - TCP Scranton" at bounding box center [372, 88] width 320 height 75
click at [310, 91] on h1 "7121 - Marketplace at [GEOGRAPHIC_DATA] (M.A.S.) - TCP Scranton" at bounding box center [372, 88] width 320 height 75
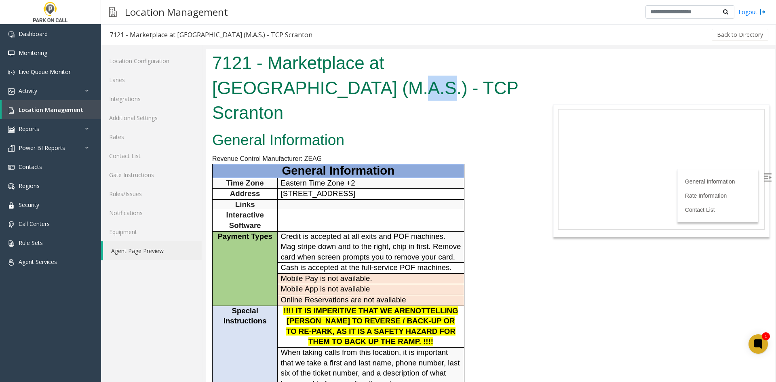
click at [308, 93] on h1 "7121 - Marketplace at [GEOGRAPHIC_DATA] (M.A.S.) - TCP Scranton" at bounding box center [372, 88] width 320 height 75
click at [55, 112] on span "Location Management" at bounding box center [51, 110] width 65 height 8
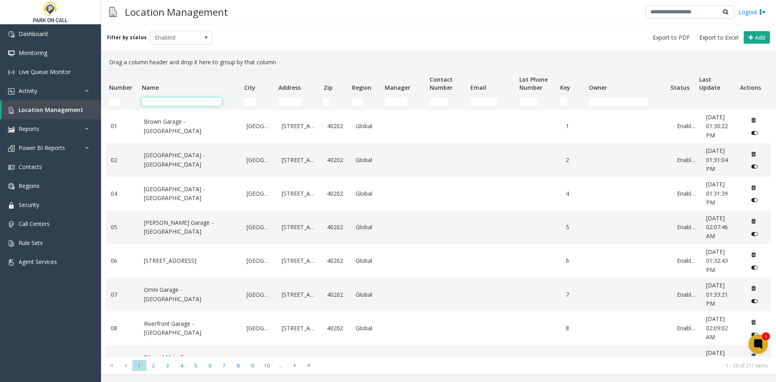
click at [166, 101] on input "Name Filter" at bounding box center [182, 102] width 80 height 8
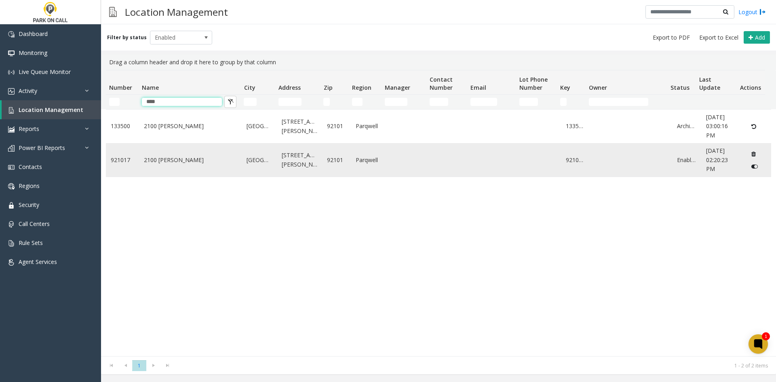
type input "****"
click at [197, 162] on link "2100 [PERSON_NAME]" at bounding box center [190, 160] width 93 height 9
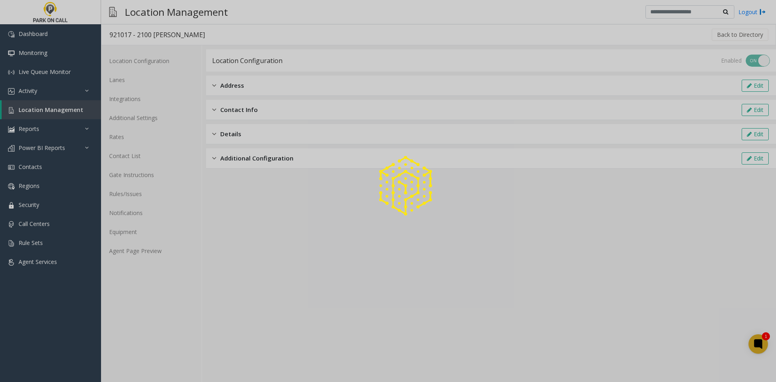
click at [118, 261] on div at bounding box center [388, 191] width 776 height 382
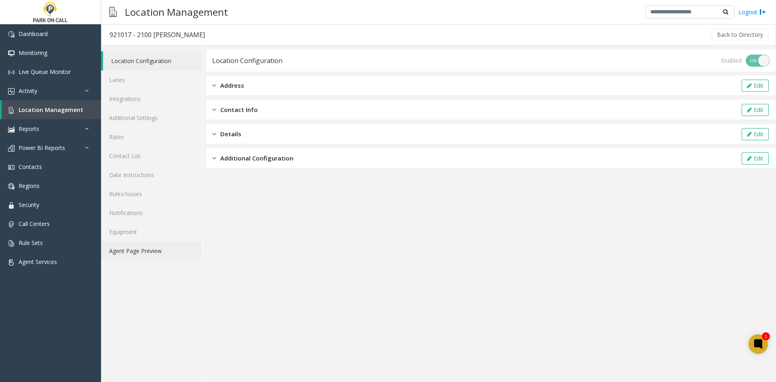
click at [127, 251] on link "Agent Page Preview" at bounding box center [151, 250] width 101 height 19
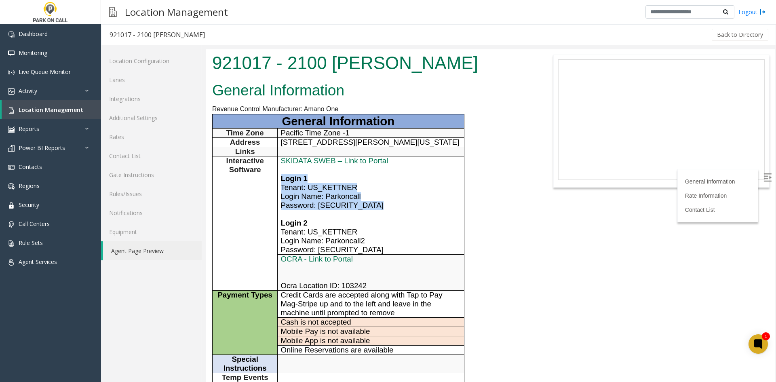
drag, startPoint x: 359, startPoint y: 212, endPoint x: 281, endPoint y: 177, distance: 86.3
click at [281, 177] on td "SKIDATA SWEB – Link to Portal Login 1 Tenant: US_KETTNER Login Name: Parkoncall…" at bounding box center [371, 205] width 186 height 98
copy td "Login 1 Tenant: US_KETTNER Login Name: Parkoncall Password: [SECURITY_DATA]"
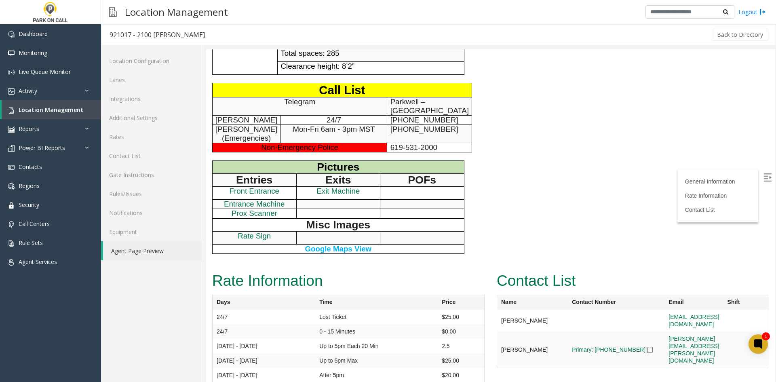
scroll to position [330, 0]
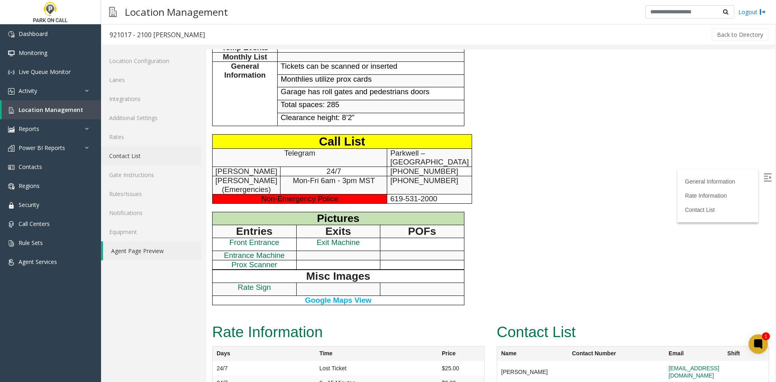
click at [148, 161] on link "Contact List" at bounding box center [151, 155] width 101 height 19
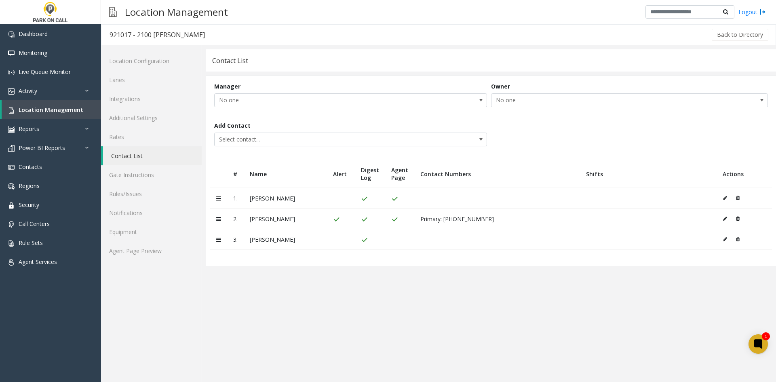
click at [726, 238] on icon at bounding box center [725, 239] width 4 height 5
click at [137, 258] on link "Agent Page Preview" at bounding box center [151, 250] width 101 height 19
